Goal: Task Accomplishment & Management: Use online tool/utility

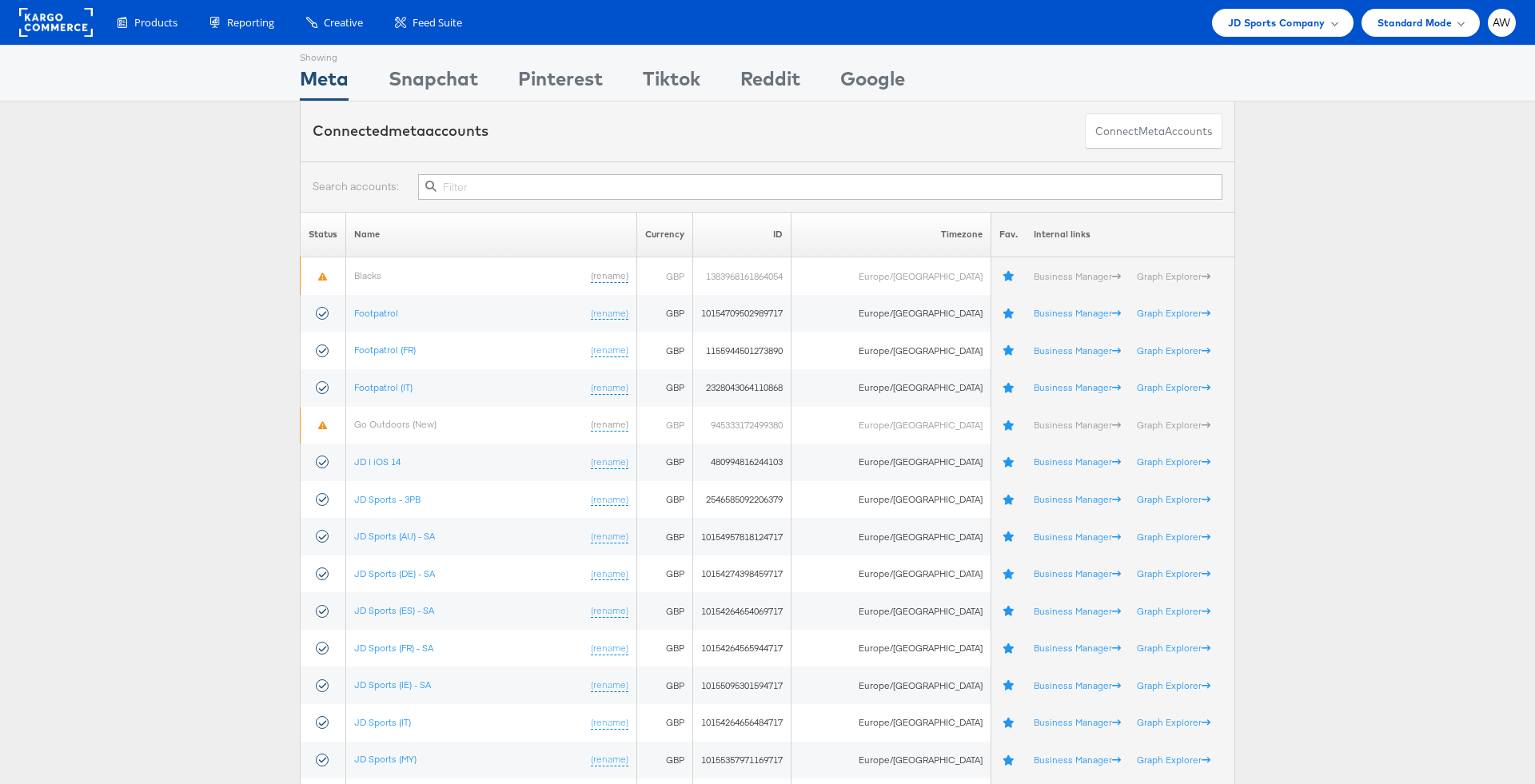
click at [590, 176] on input "text" at bounding box center [820, 188] width 804 height 26
type input "r"
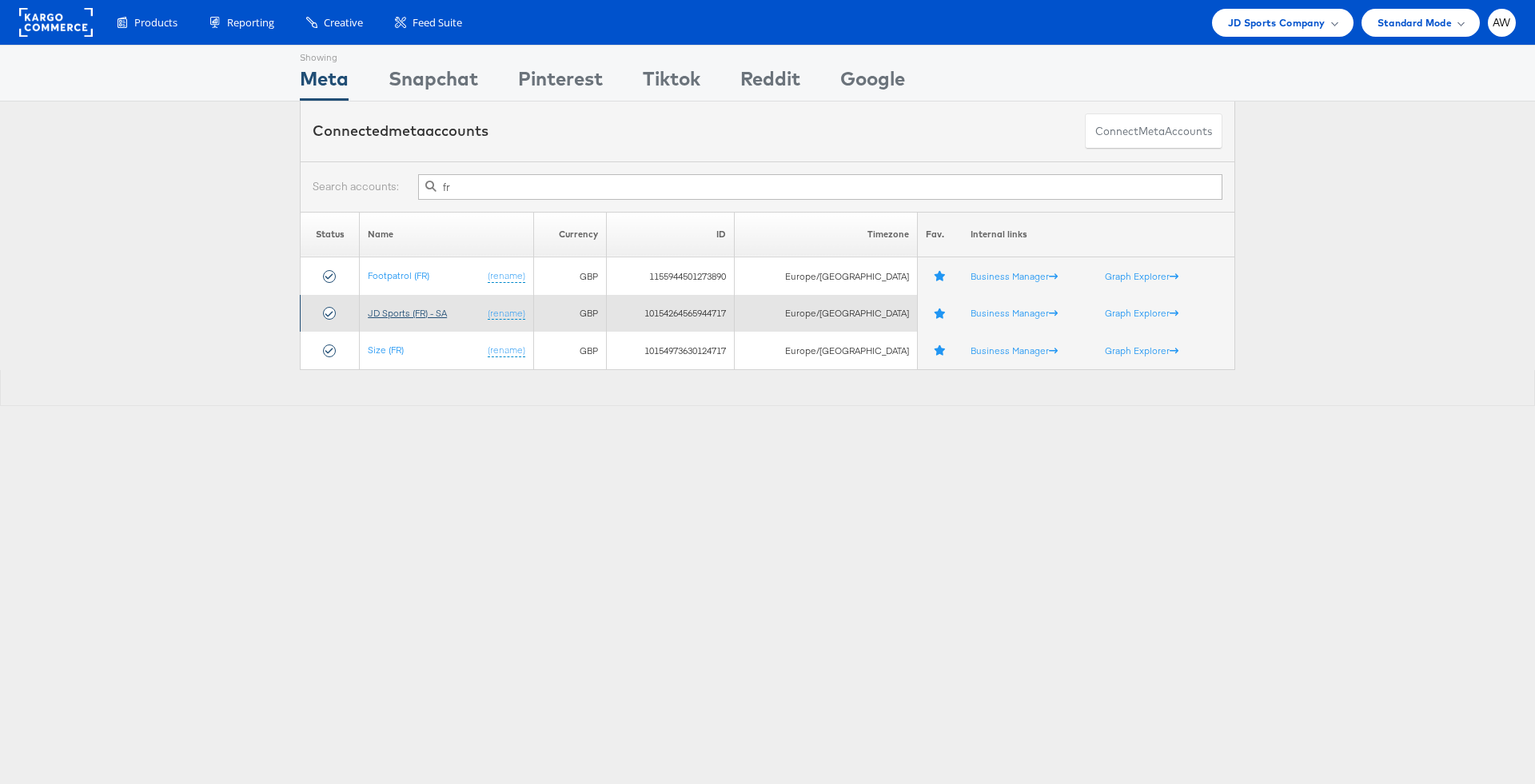
type input "fr"
click at [411, 313] on link "JD Sports (FR) - SA" at bounding box center [407, 313] width 79 height 12
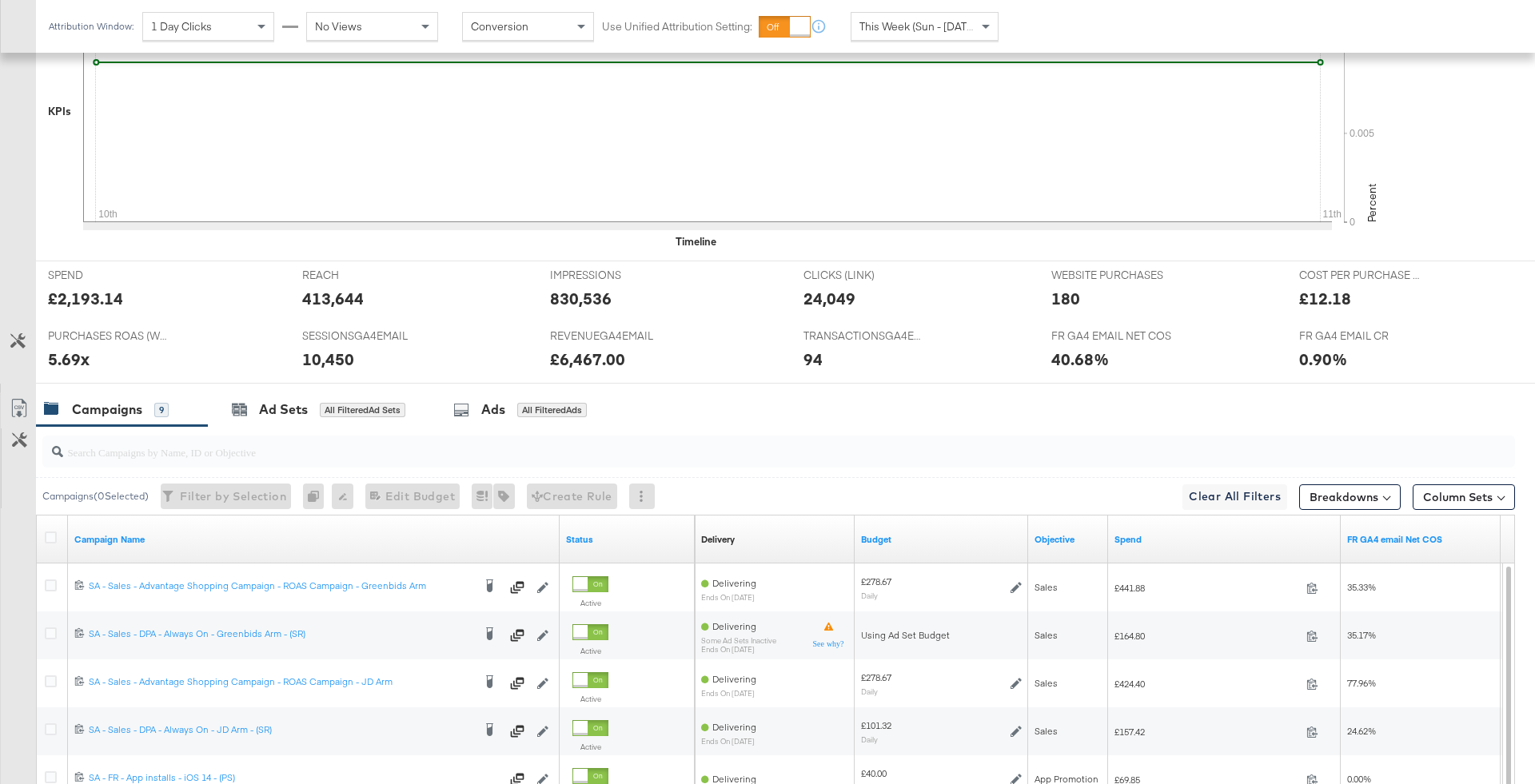
scroll to position [546, 0]
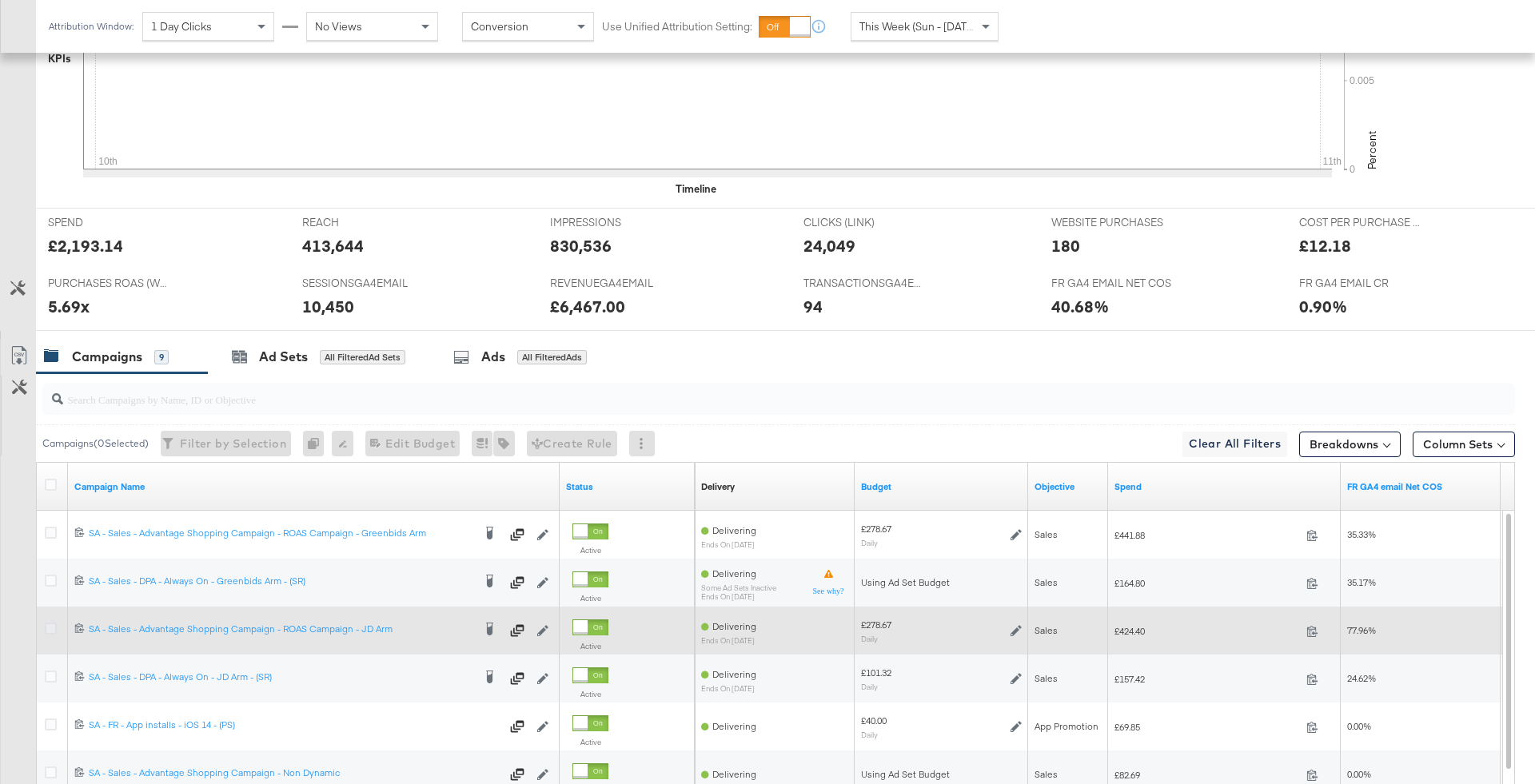
click at [47, 626] on icon at bounding box center [50, 629] width 12 height 12
click at [0, 0] on input "checkbox" at bounding box center [0, 0] width 0 height 0
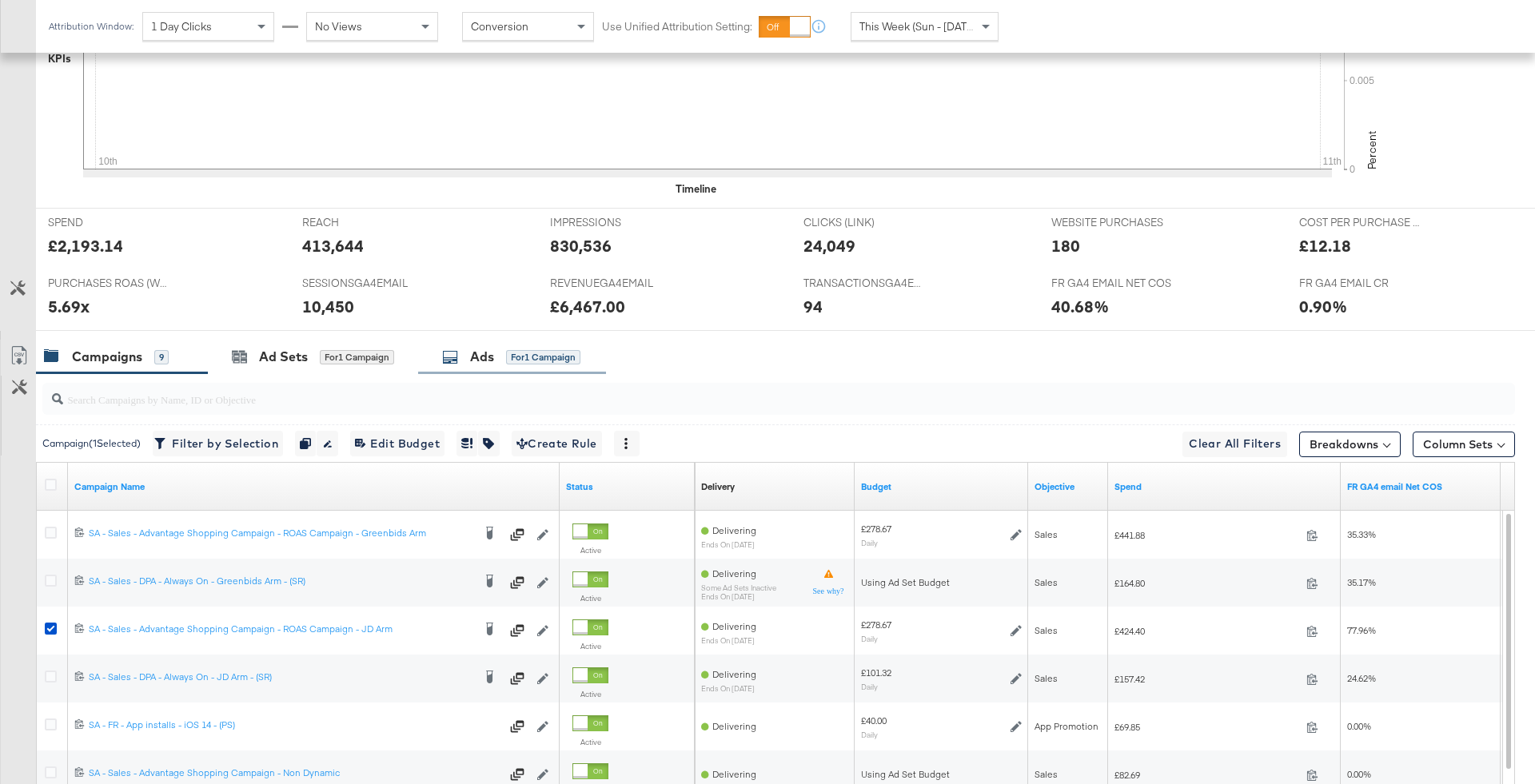
click at [492, 365] on div "Ads for 1 Campaign" at bounding box center [512, 356] width 188 height 35
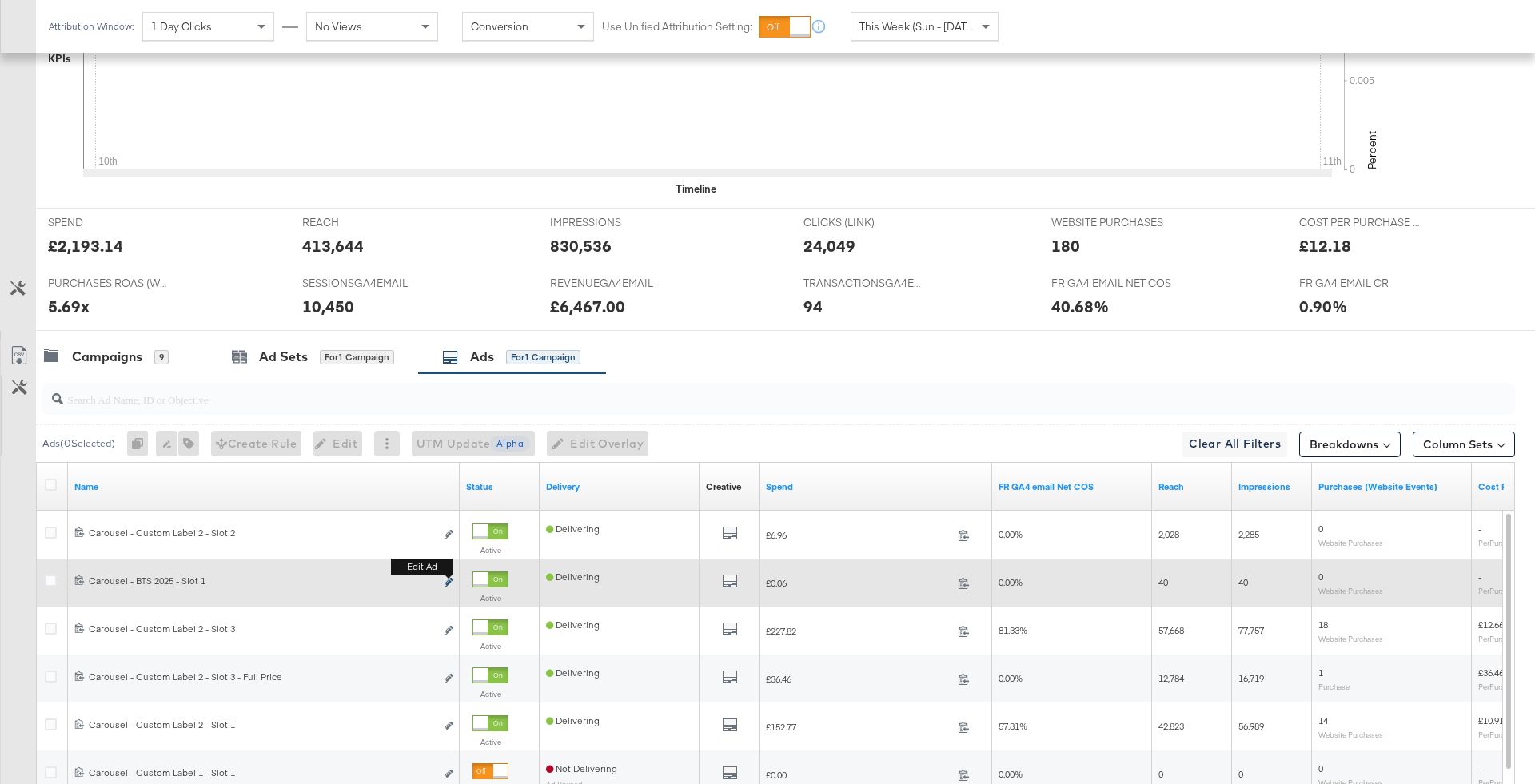
click at [452, 578] on icon "link" at bounding box center [449, 582] width 8 height 9
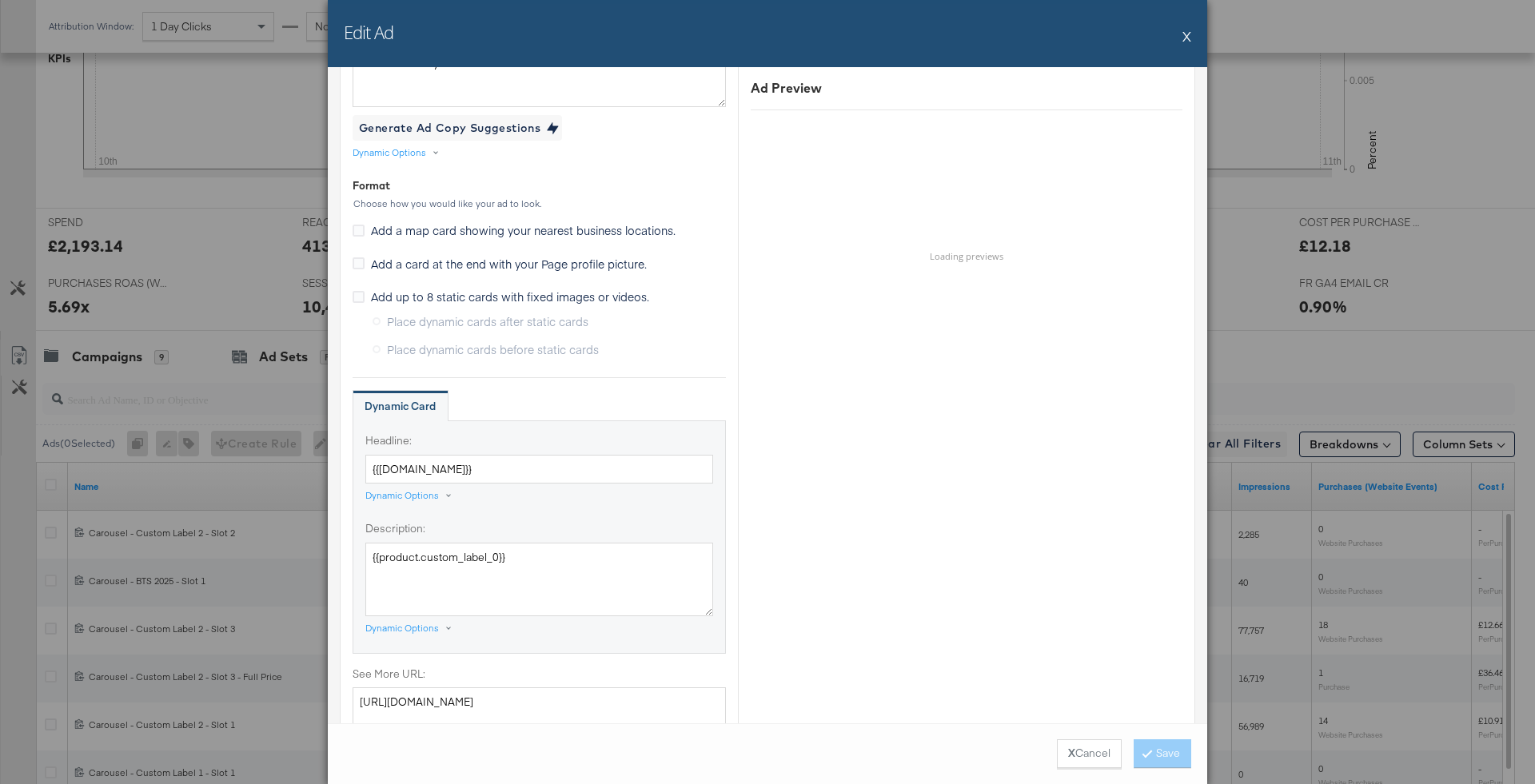
scroll to position [870, 0]
click at [567, 588] on textarea "{{product.custom_label_0}}" at bounding box center [539, 584] width 348 height 74
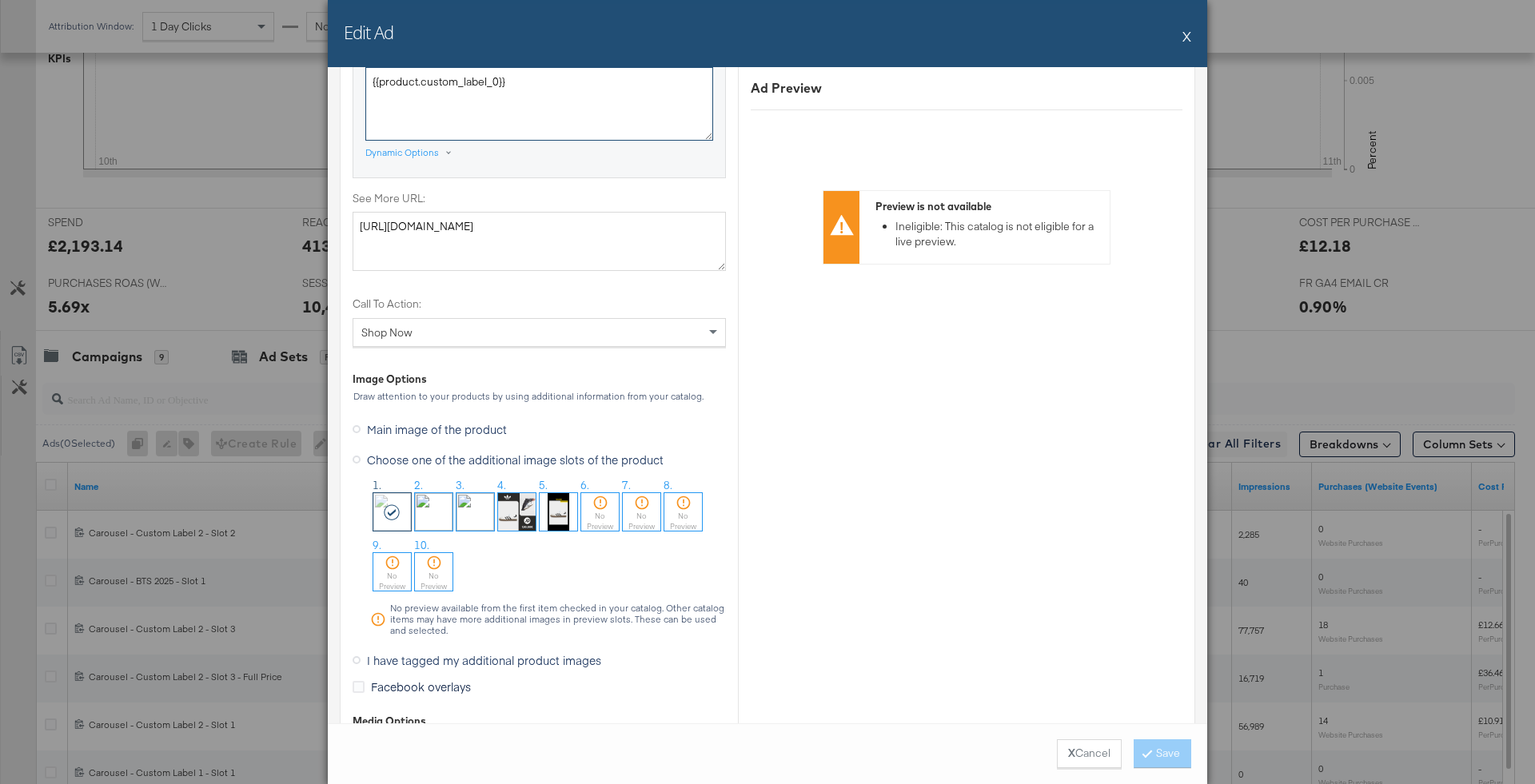
scroll to position [1356, 0]
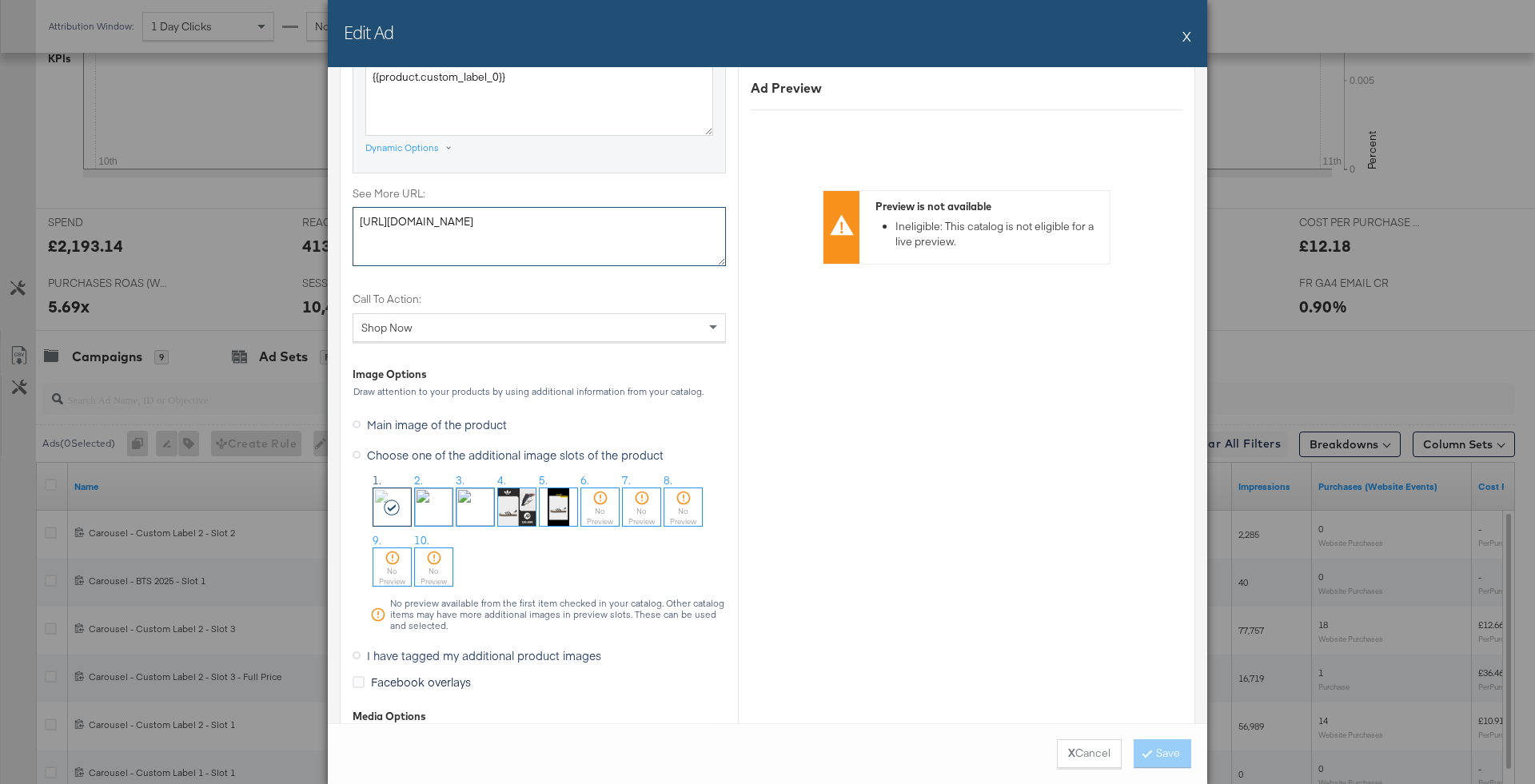
click at [524, 212] on textarea "https://www.jdsports.fr/" at bounding box center [539, 236] width 373 height 59
paste textarea "campaign/Back+To+School/?facet-edit=back-to-school"
type textarea "https://www.jdsports.fr/campaign/Back+To+School/?facet-edit=back-to-school"
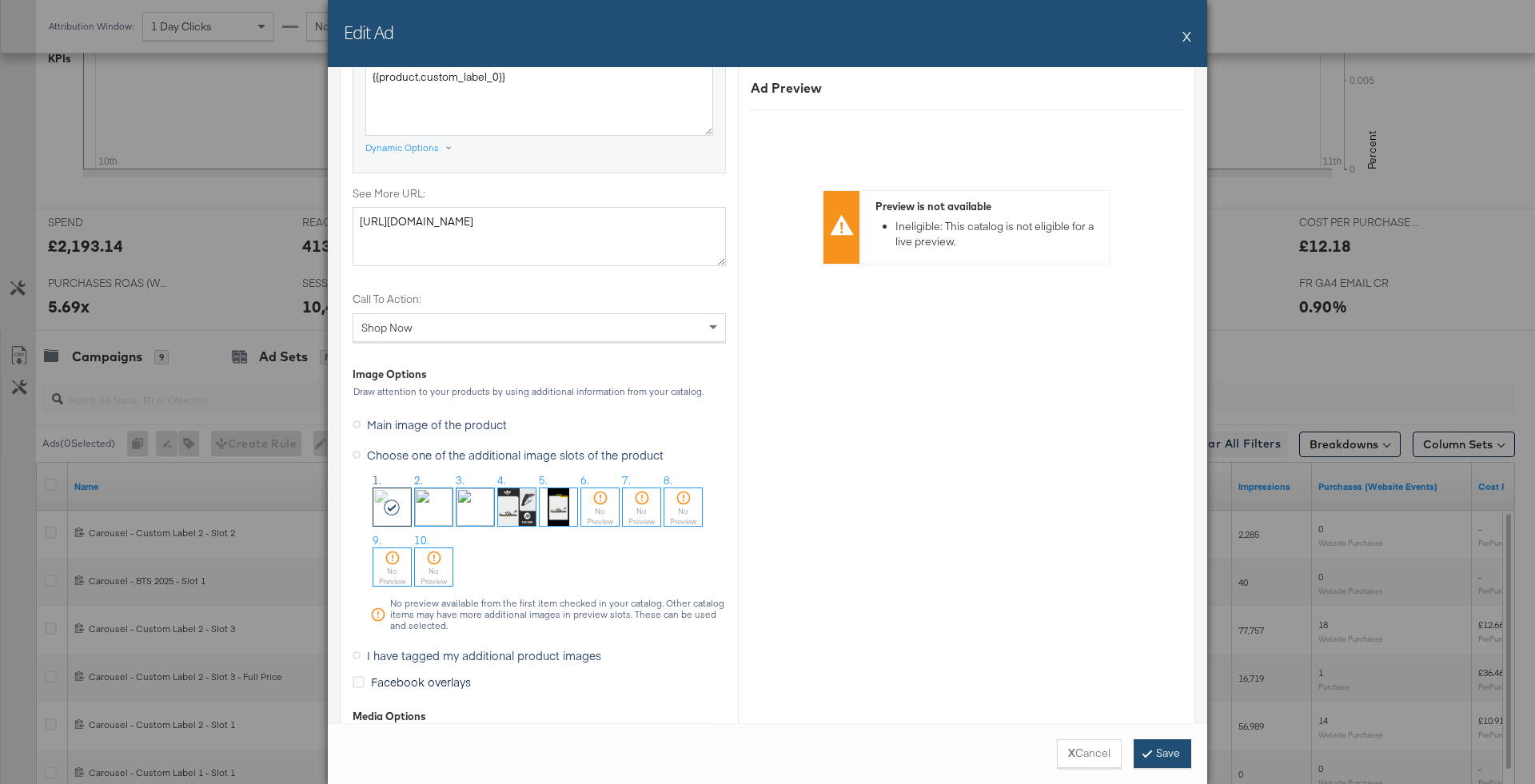
click at [1161, 746] on button "Save" at bounding box center [1162, 754] width 57 height 29
